Goal: Transaction & Acquisition: Purchase product/service

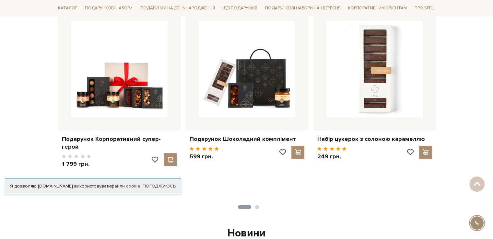
scroll to position [280, 0]
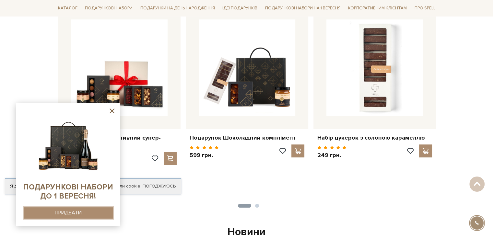
click at [98, 212] on button "ПРИДБАТИ" at bounding box center [68, 212] width 89 height 11
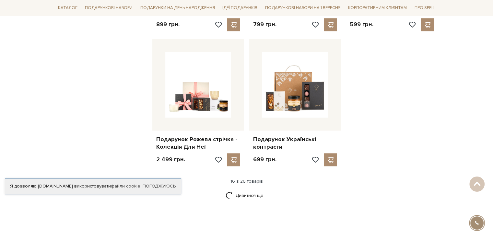
scroll to position [783, 0]
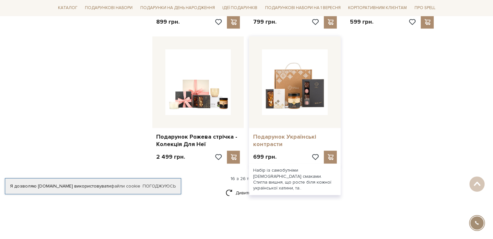
click at [295, 134] on link "Подарунок Українські контрасти" at bounding box center [295, 140] width 84 height 15
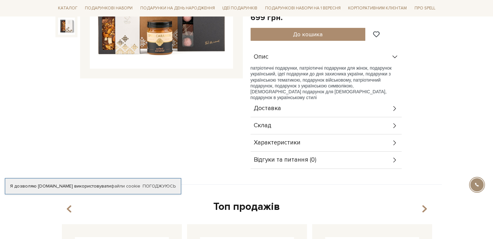
scroll to position [171, 0]
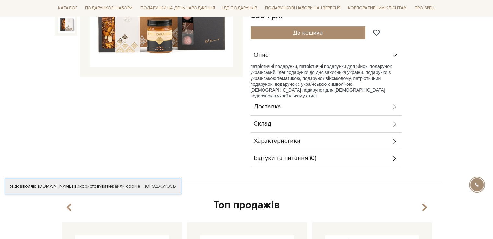
click at [394, 122] on icon at bounding box center [394, 124] width 7 height 7
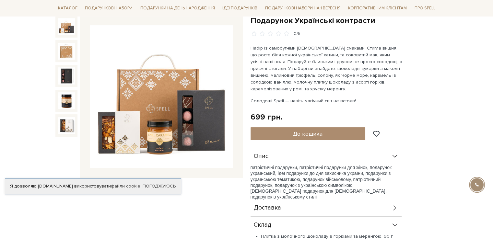
scroll to position [0, 0]
